Goal: Navigation & Orientation: Find specific page/section

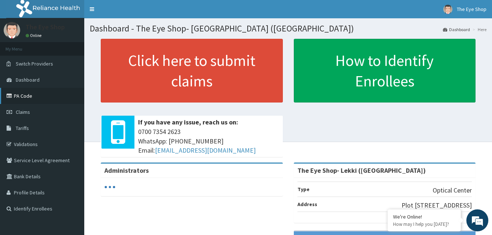
click at [22, 92] on link "PA Code" at bounding box center [42, 96] width 84 height 16
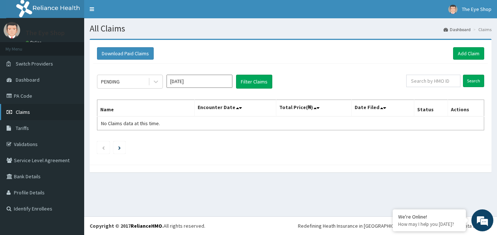
click at [33, 111] on link "Claims" at bounding box center [42, 112] width 84 height 16
click at [27, 125] on span "Tariffs" at bounding box center [22, 128] width 13 height 7
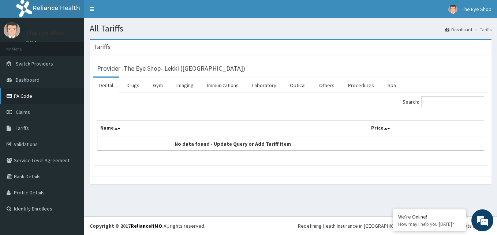
click at [30, 95] on link "PA Code" at bounding box center [42, 96] width 84 height 16
